Goal: Task Accomplishment & Management: Use online tool/utility

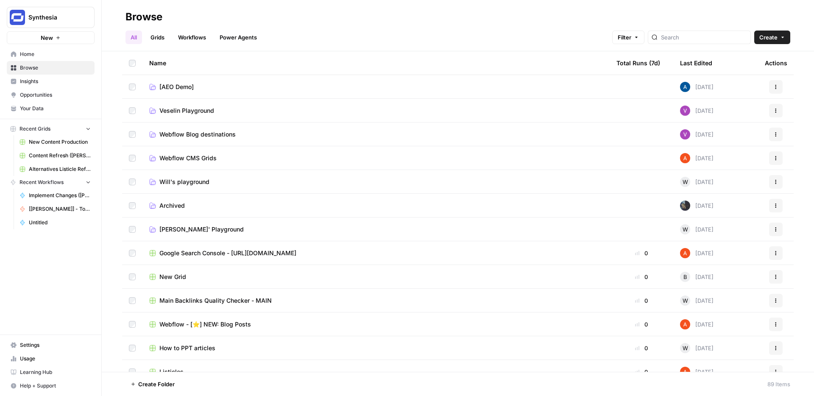
click at [196, 39] on link "Workflows" at bounding box center [192, 38] width 38 height 14
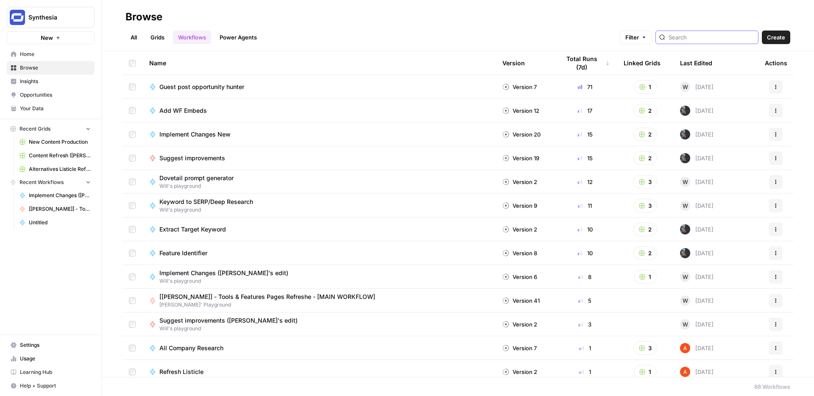
click at [696, 39] on input "search" at bounding box center [711, 37] width 86 height 8
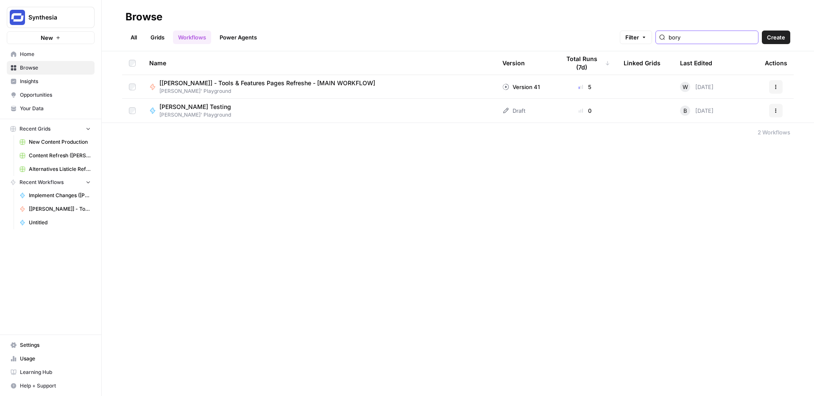
type input "bory"
click at [315, 83] on span "[[PERSON_NAME]] - Tools & Features Pages Refreshe - [MAIN WORKFLOW]" at bounding box center [267, 83] width 216 height 8
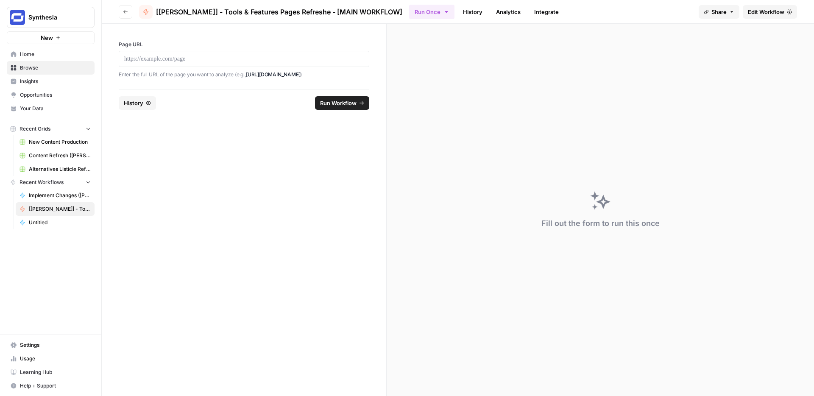
click at [772, 11] on span "Edit Workflow" at bounding box center [766, 12] width 36 height 8
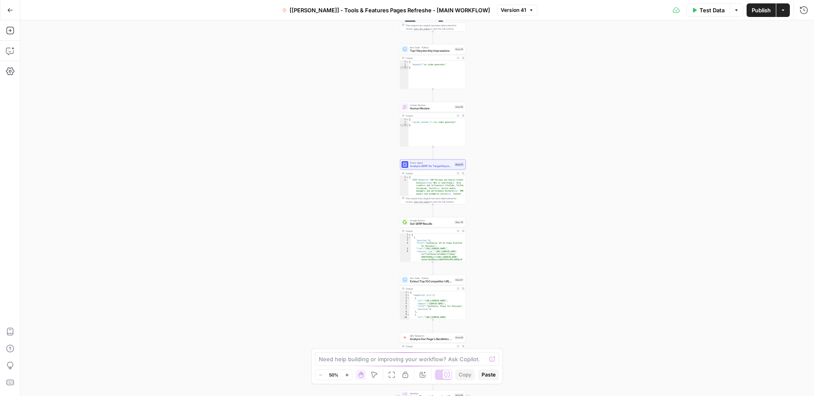
drag, startPoint x: 550, startPoint y: 85, endPoint x: 566, endPoint y: 253, distance: 169.4
click at [566, 253] on div "Workflow Input Settings Inputs Integration Google Search Console Integration St…" at bounding box center [416, 207] width 793 height 375
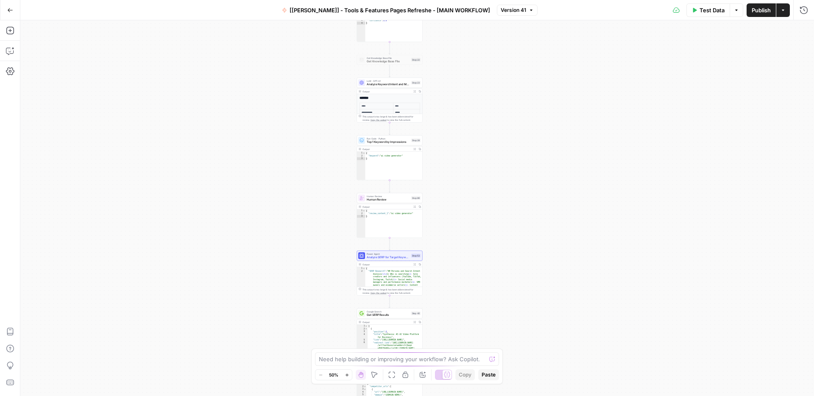
drag, startPoint x: 547, startPoint y: 99, endPoint x: 503, endPoint y: 192, distance: 102.2
click at [503, 192] on div "Workflow Input Settings Inputs Integration Google Search Console Integration St…" at bounding box center [416, 207] width 793 height 375
